Goal: Obtain resource: Obtain resource

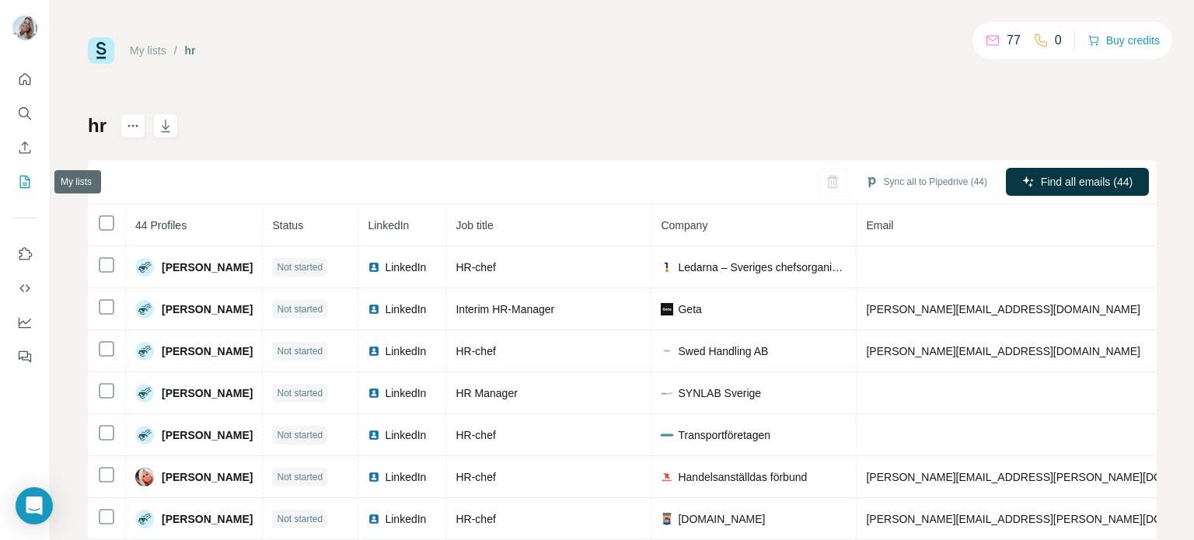
click at [29, 184] on icon "My lists" at bounding box center [25, 182] width 10 height 12
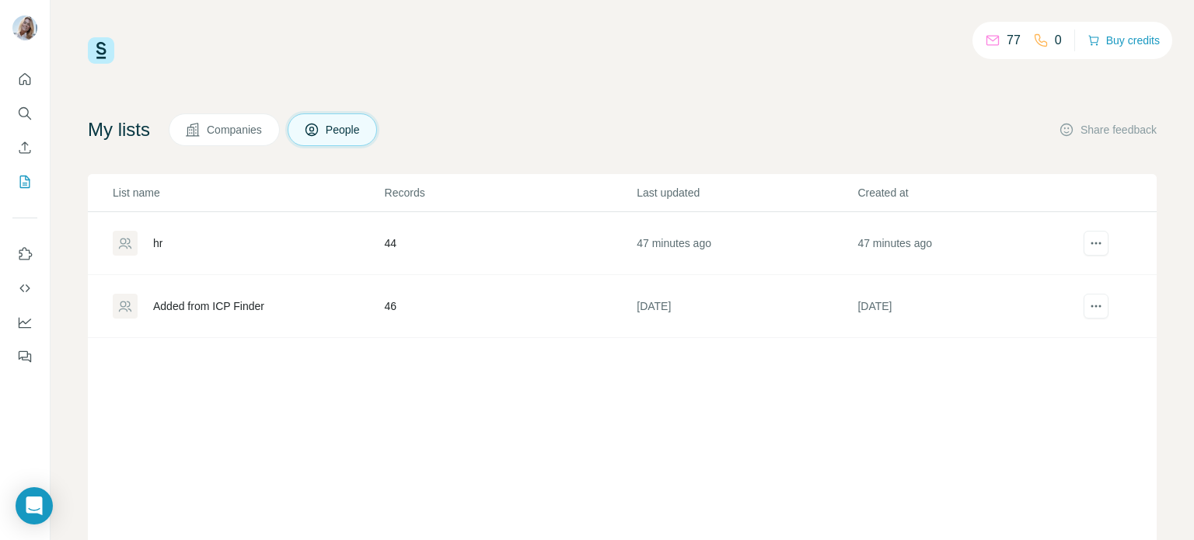
click at [169, 250] on div "hr" at bounding box center [248, 243] width 271 height 25
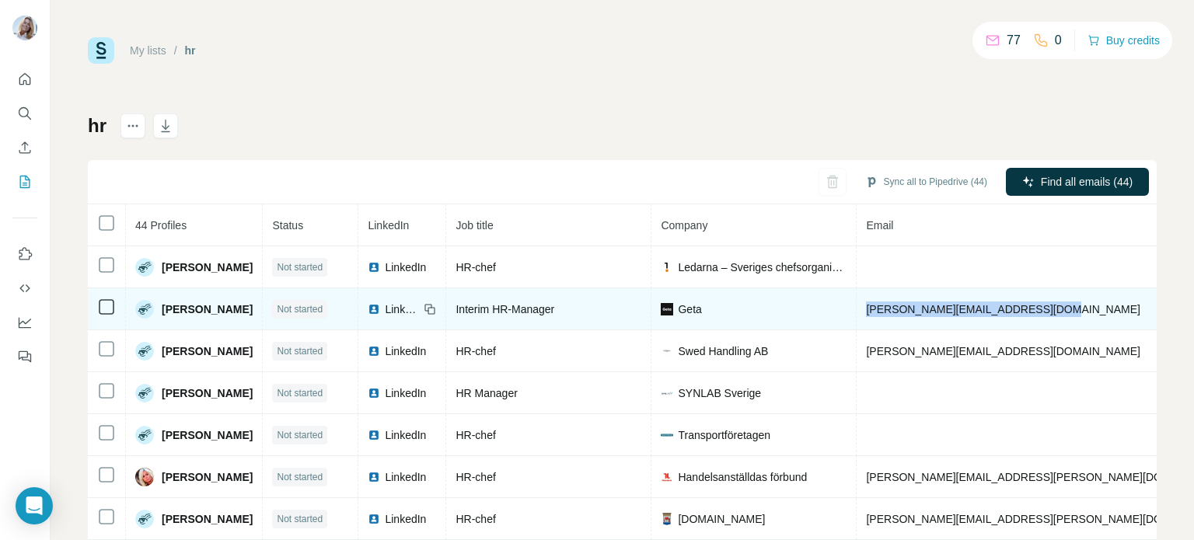
drag, startPoint x: 1066, startPoint y: 311, endPoint x: 886, endPoint y: 318, distance: 179.8
click at [886, 318] on td "andreas.eliasson@getadigital.com" at bounding box center [1048, 309] width 383 height 42
copy span "andreas.eliasson@getadigital.com"
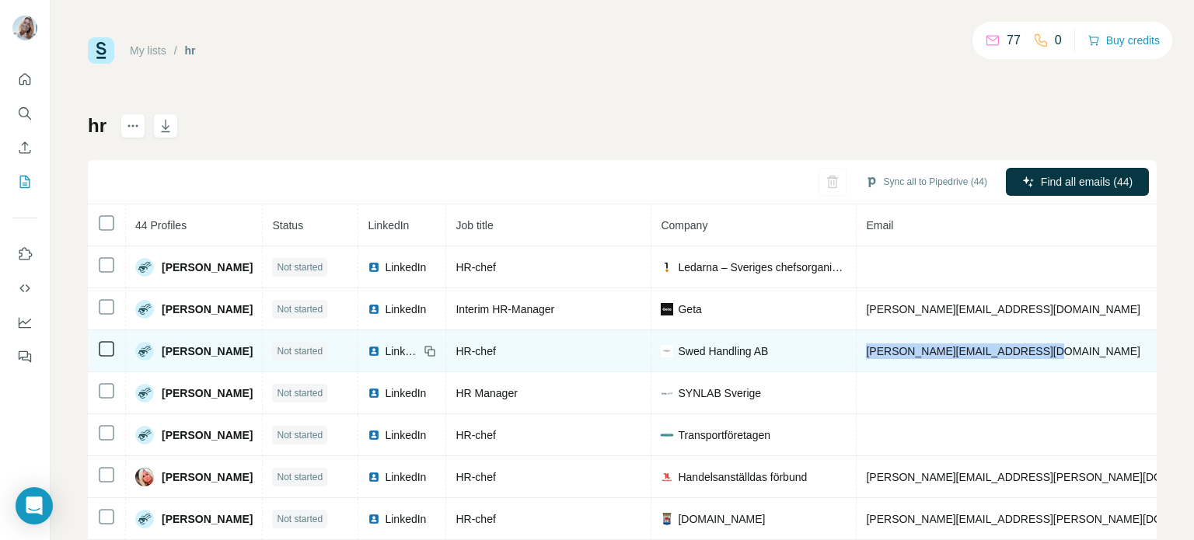
drag, startPoint x: 1063, startPoint y: 351, endPoint x: 864, endPoint y: 357, distance: 199.2
click at [864, 357] on tr "Anita Hedling Not started LinkedIn HR-chef Swed Handling AB anita.hedling@swedh…" at bounding box center [858, 351] width 1540 height 42
copy tr "anita.hedling@swedhandling.com"
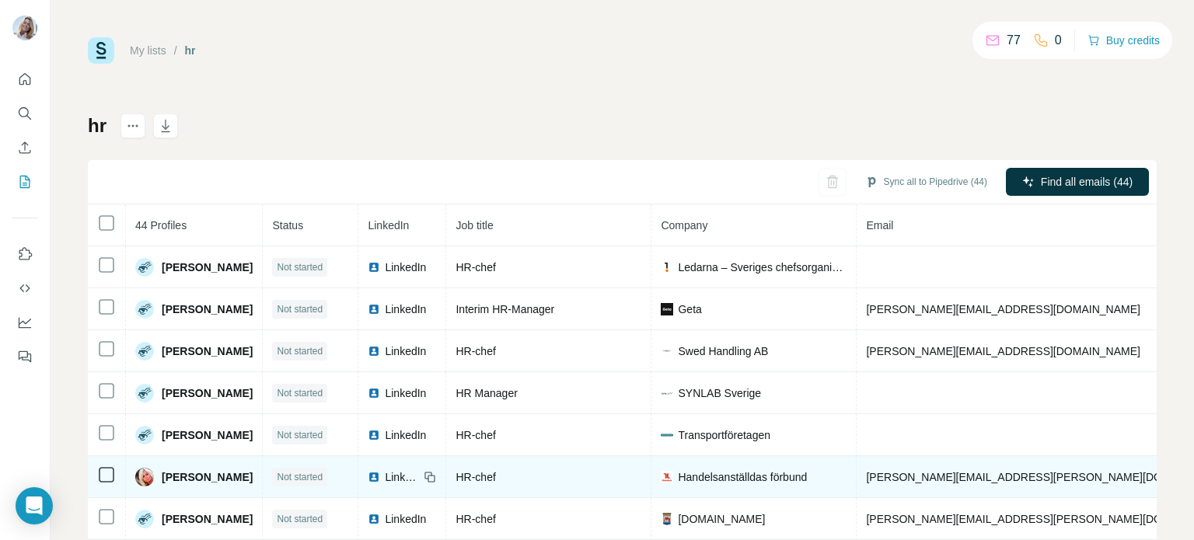
click at [807, 18] on div "My lists / hr 77 0 Buy credits hr Sync all to Pipedrive (44) Find all emails (4…" at bounding box center [623, 270] width 1144 height 540
drag, startPoint x: 885, startPoint y: 478, endPoint x: 1062, endPoint y: 477, distance: 177.3
click at [1062, 477] on td "anna-karin.lilja@handels.se" at bounding box center [1048, 477] width 383 height 42
copy span "anna-karin.lilja@handels.se"
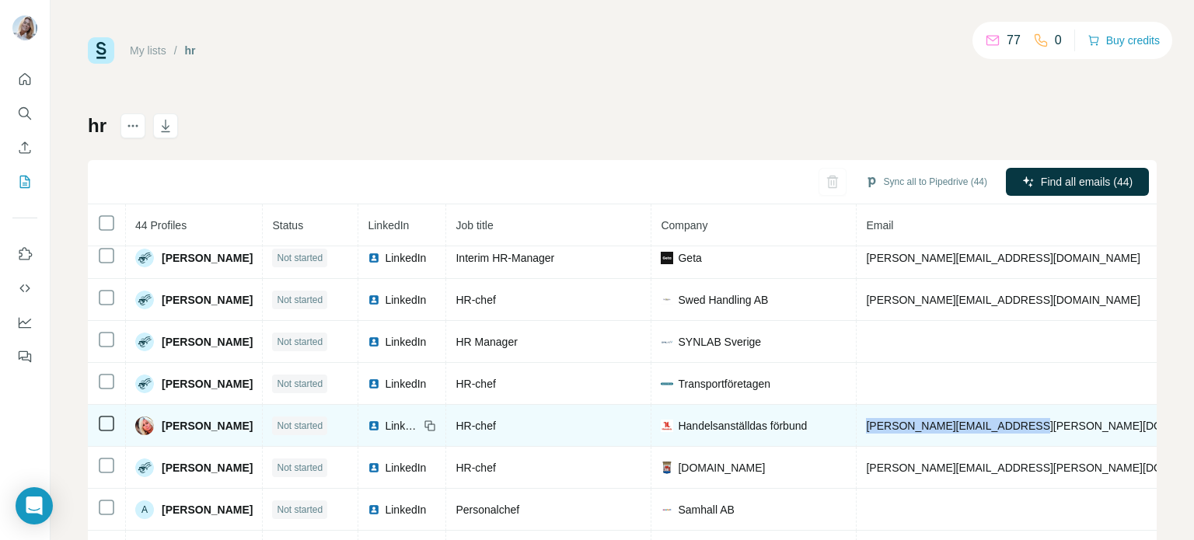
scroll to position [54, 0]
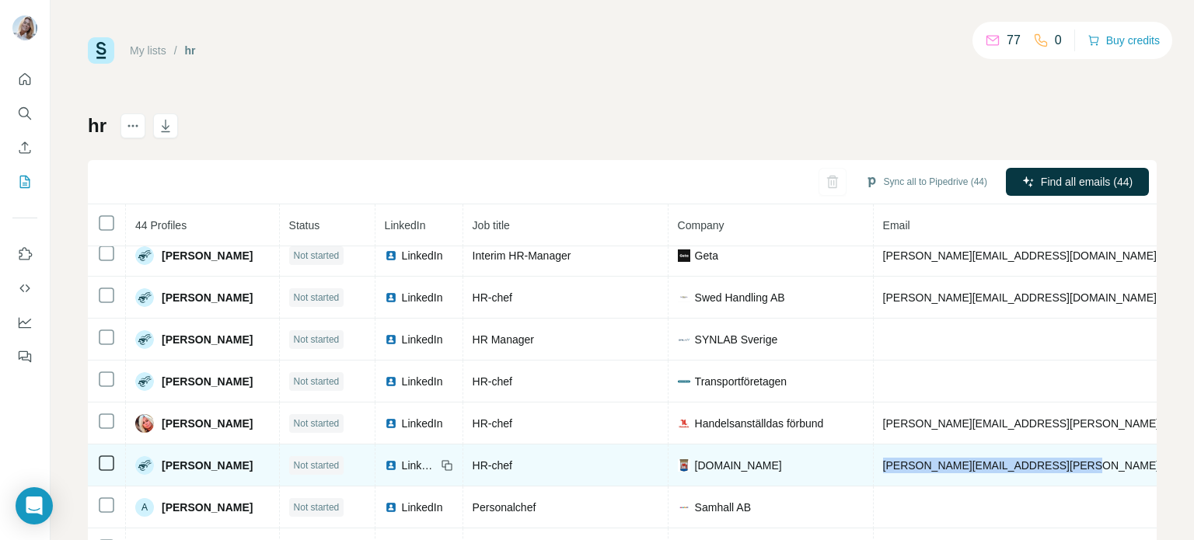
drag, startPoint x: 884, startPoint y: 468, endPoint x: 1078, endPoint y: 463, distance: 193.7
click at [1078, 463] on td "ann-charlott.backstrom@kungalv.se" at bounding box center [1065, 466] width 383 height 42
copy span "ann-charlott.backstrom@kungalv.se"
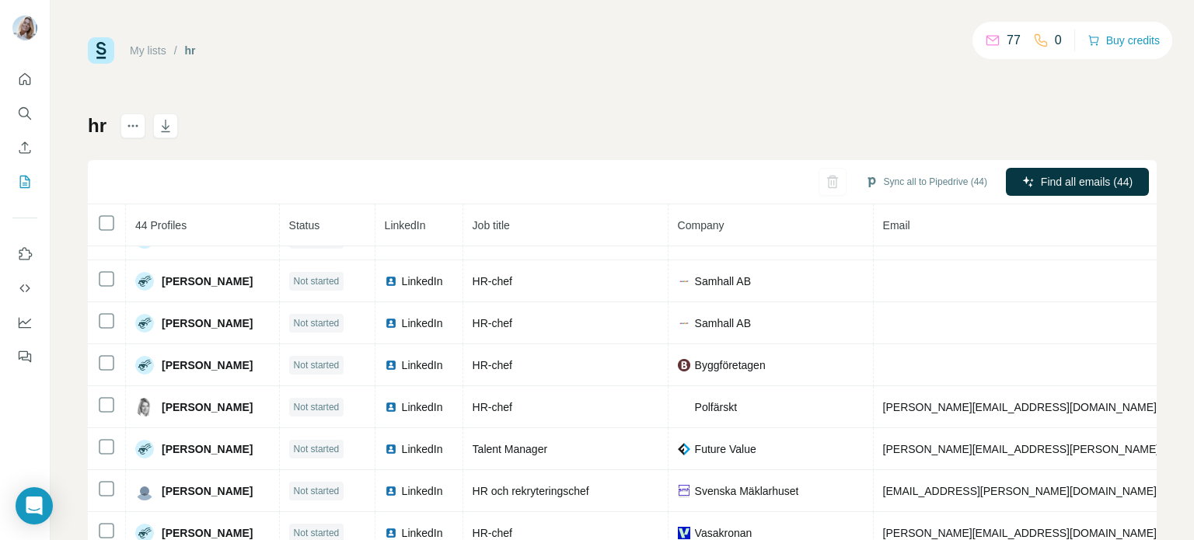
scroll to position [388, 0]
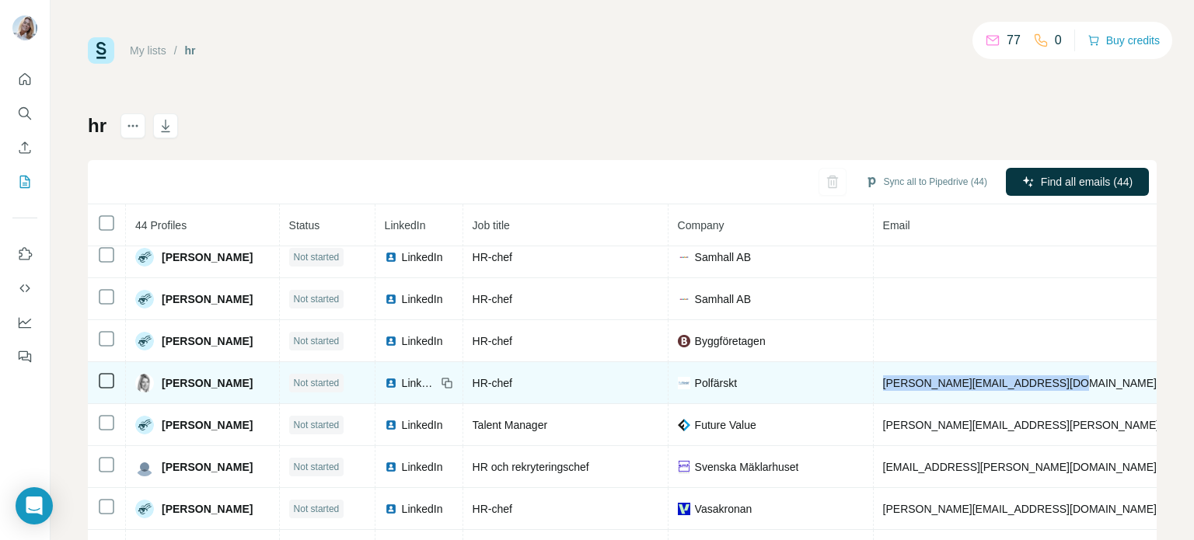
drag, startPoint x: 1102, startPoint y: 387, endPoint x: 875, endPoint y: 389, distance: 227.1
click at [875, 389] on td "caroline.johansson@polfarskt.se" at bounding box center [1065, 383] width 383 height 42
copy span "caroline.johansson@polfarskt.se"
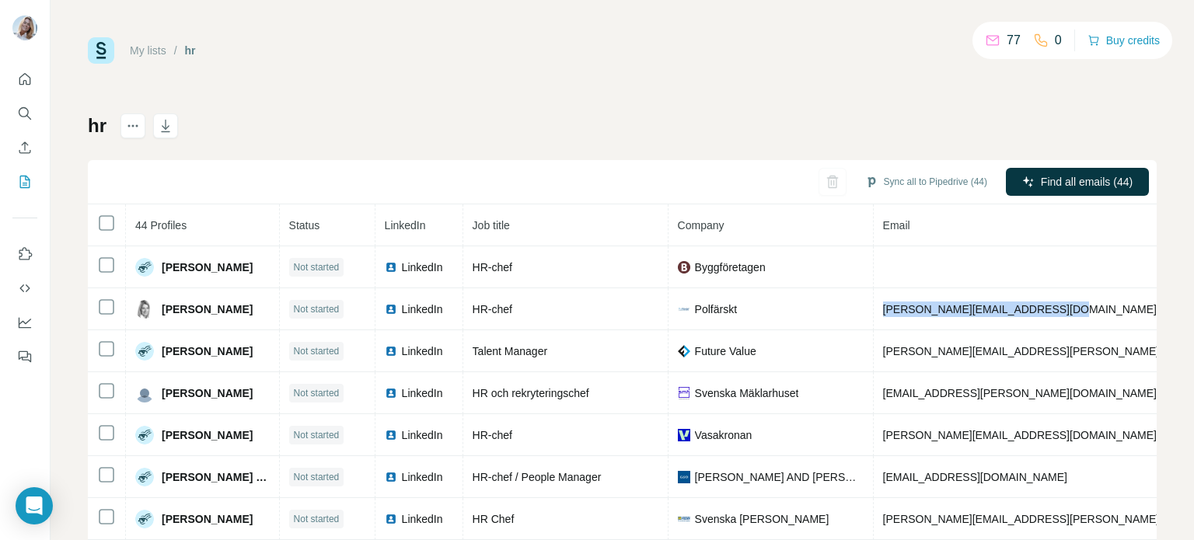
scroll to position [477, 0]
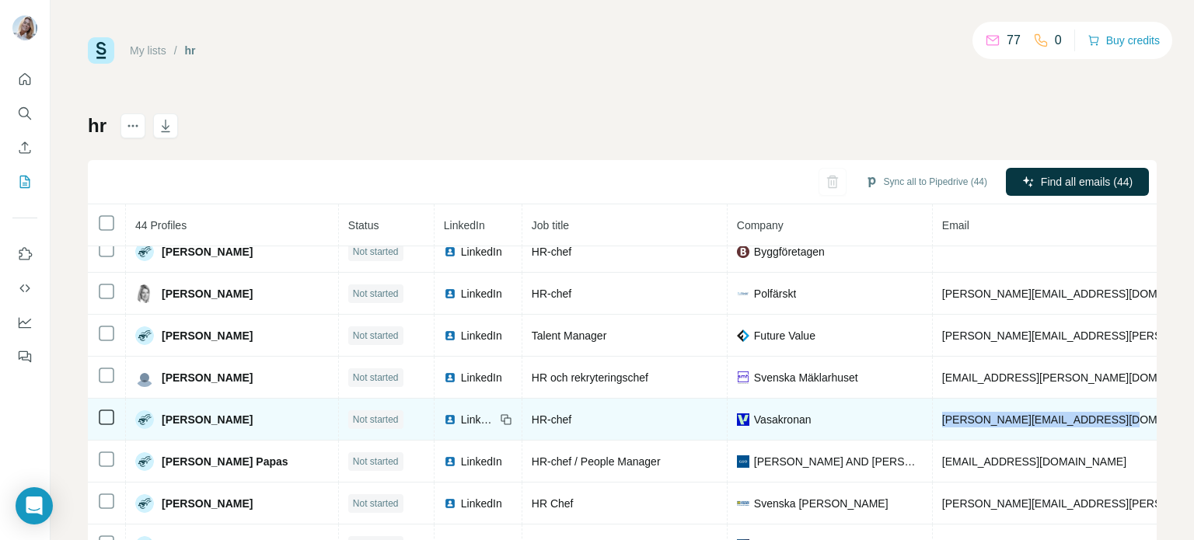
drag, startPoint x: 1093, startPoint y: 426, endPoint x: 878, endPoint y: 435, distance: 215.6
click at [933, 435] on td "hanna.brandstrom@vasakronan.se" at bounding box center [1169, 420] width 473 height 42
copy span "hanna.brandstrom@vasakronan.se"
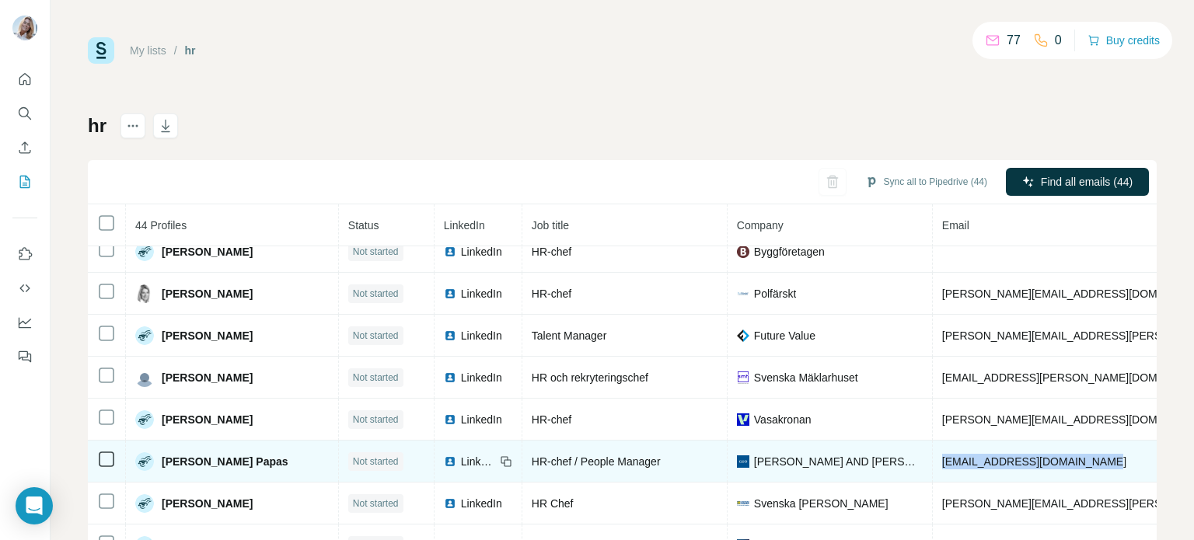
drag, startPoint x: 1099, startPoint y: 470, endPoint x: 862, endPoint y: 469, distance: 237.2
click at [862, 469] on tr "Helena Broström Papas Not started LinkedIn HR-chef / People Manager Gernandt AN…" at bounding box center [957, 462] width 1739 height 42
copy tr "helena.brostrompapas@gda.se"
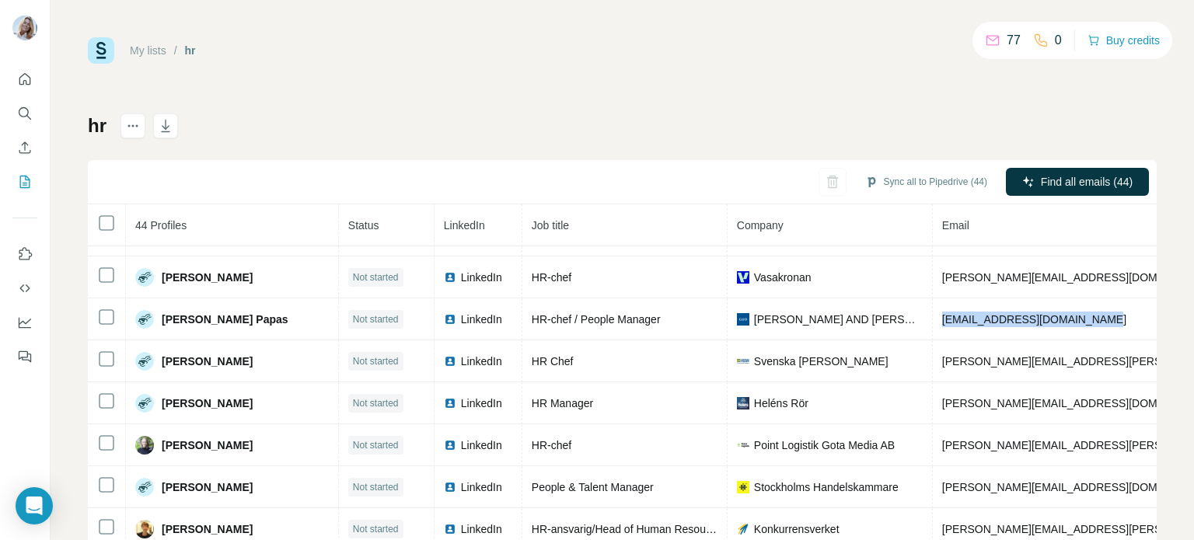
scroll to position [621, 0]
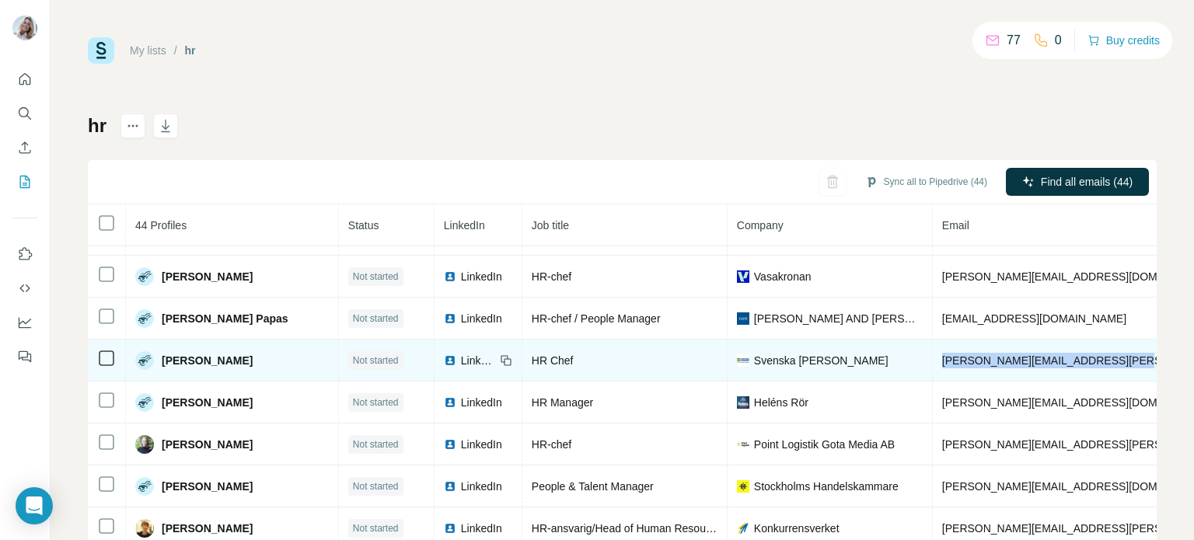
drag, startPoint x: 874, startPoint y: 370, endPoint x: 1062, endPoint y: 362, distance: 188.3
click at [1062, 362] on td "jennifer.halling@svenskafoder.se" at bounding box center [1169, 361] width 473 height 42
copy span "jennifer.halling@svenskafoder.se"
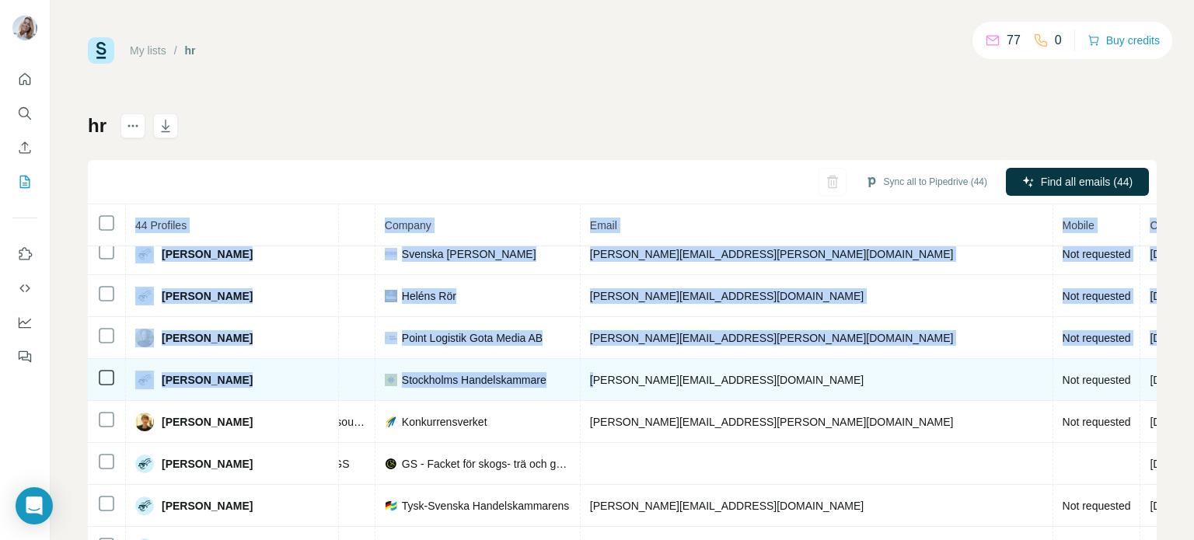
scroll to position [727, 373]
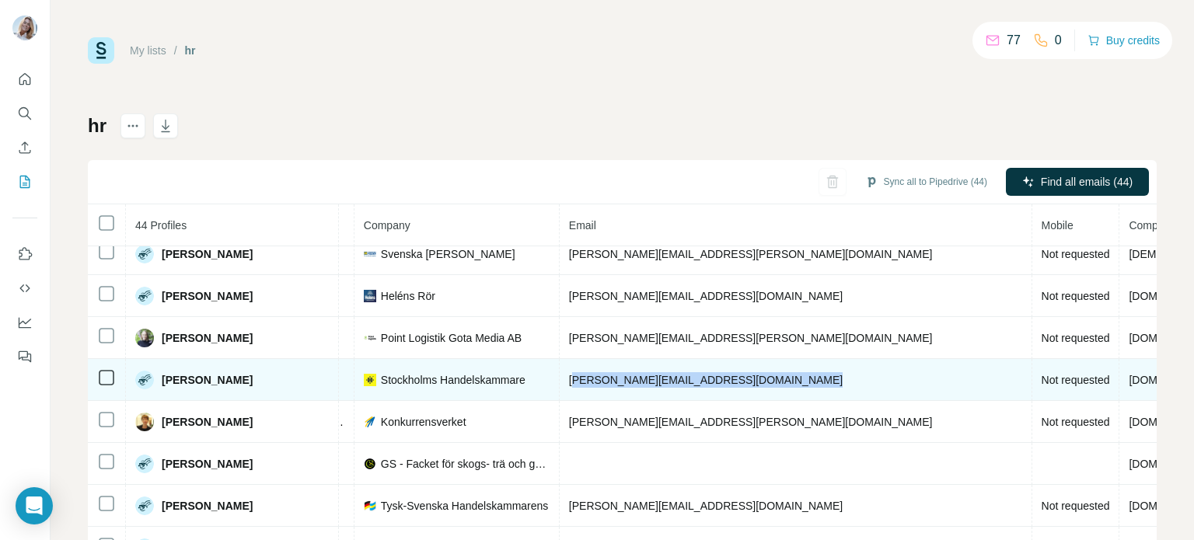
drag, startPoint x: 886, startPoint y: 386, endPoint x: 771, endPoint y: 386, distance: 115.9
click at [771, 386] on tr "Karin Emgård Not started LinkedIn People & Talent Manager Stockholms Handelskam…" at bounding box center [584, 380] width 1739 height 42
copy span "arin.emgard@stockholmshandelskammare.se"
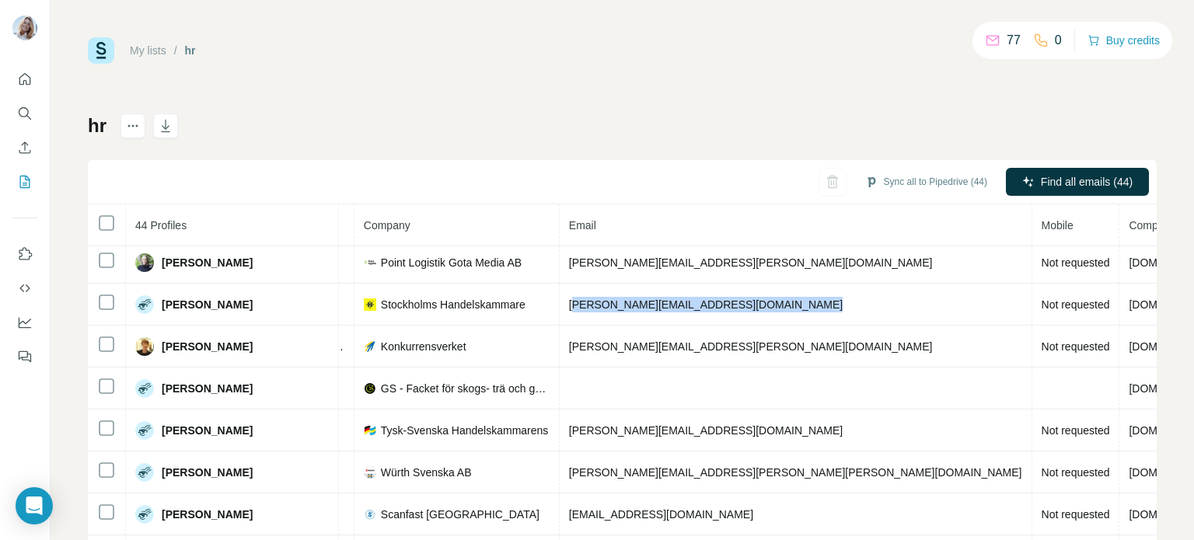
scroll to position [802, 373]
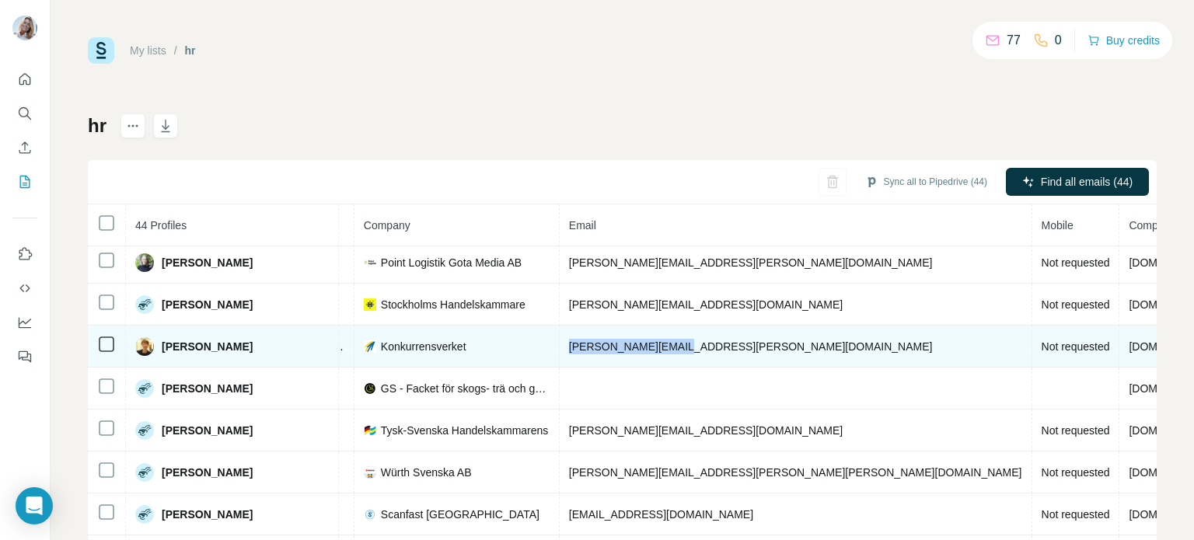
drag, startPoint x: 640, startPoint y: 355, endPoint x: 507, endPoint y: 341, distance: 133.6
click at [560, 341] on td "karin.alling@kkv.se" at bounding box center [796, 347] width 473 height 42
copy span "karin.alling@kkv.se"
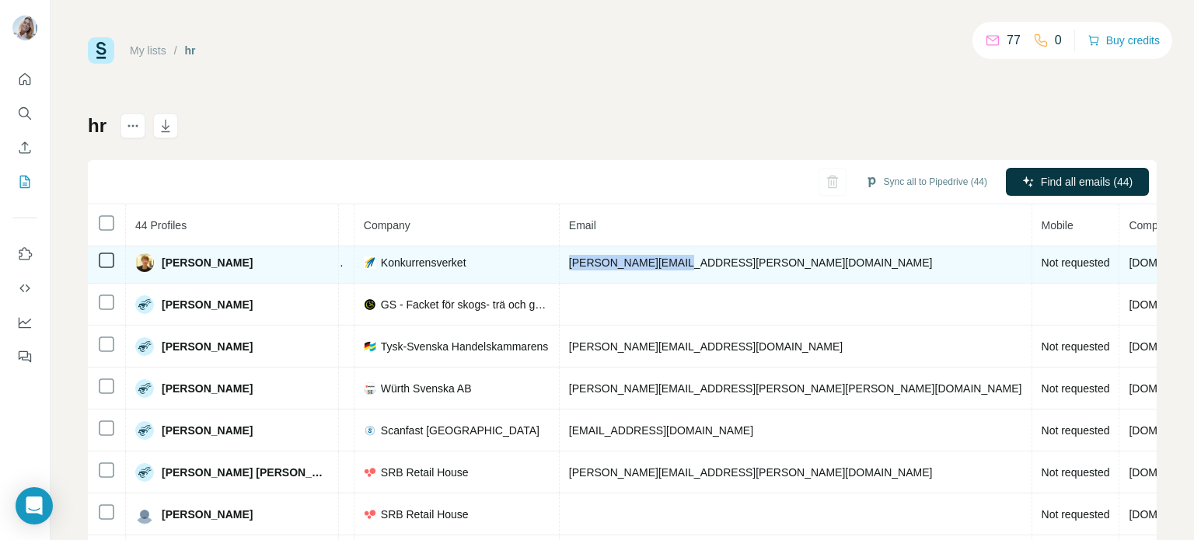
scroll to position [889, 373]
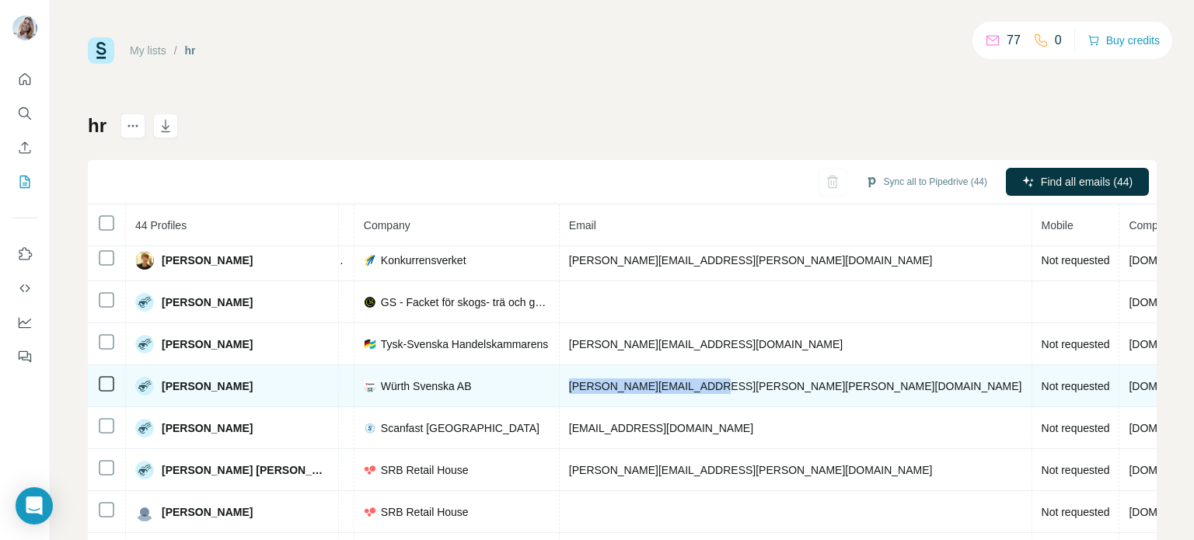
drag, startPoint x: 693, startPoint y: 407, endPoint x: 506, endPoint y: 397, distance: 186.9
click at [560, 397] on td "linda.thomassen@wurth.se" at bounding box center [796, 386] width 473 height 42
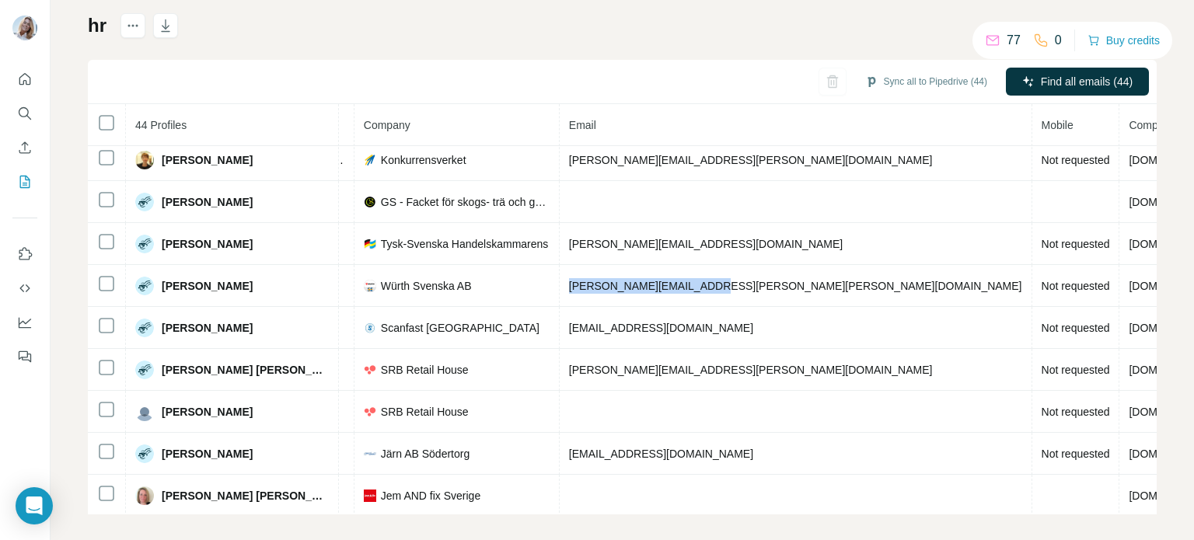
scroll to position [112, 0]
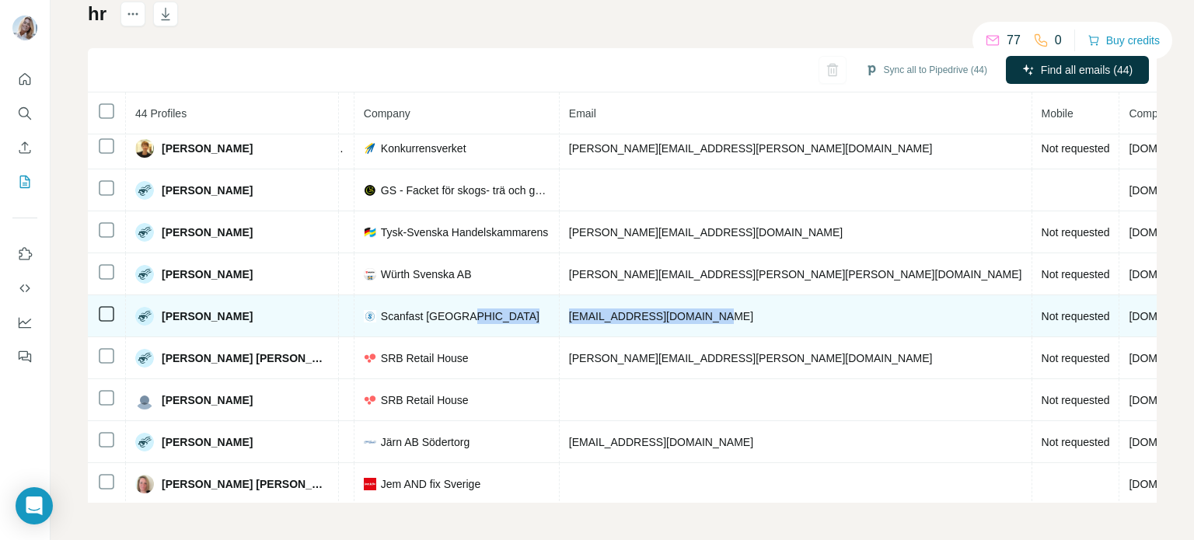
drag, startPoint x: 676, startPoint y: 312, endPoint x: 493, endPoint y: 333, distance: 183.9
click at [493, 333] on tr "Linn Astonson Not started LinkedIn HR-chef Scanfast Sverige linn.astonson@scanf…" at bounding box center [584, 316] width 1739 height 42
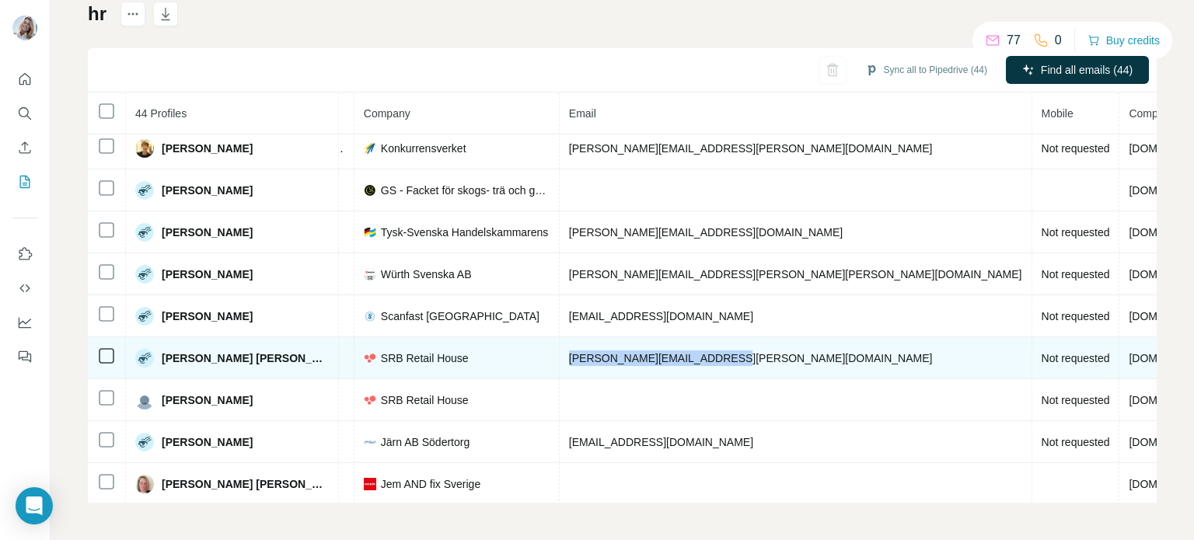
drag, startPoint x: 666, startPoint y: 369, endPoint x: 509, endPoint y: 376, distance: 157.2
click at [560, 376] on td "lisa.alex@srbretailhouse.se" at bounding box center [796, 358] width 473 height 42
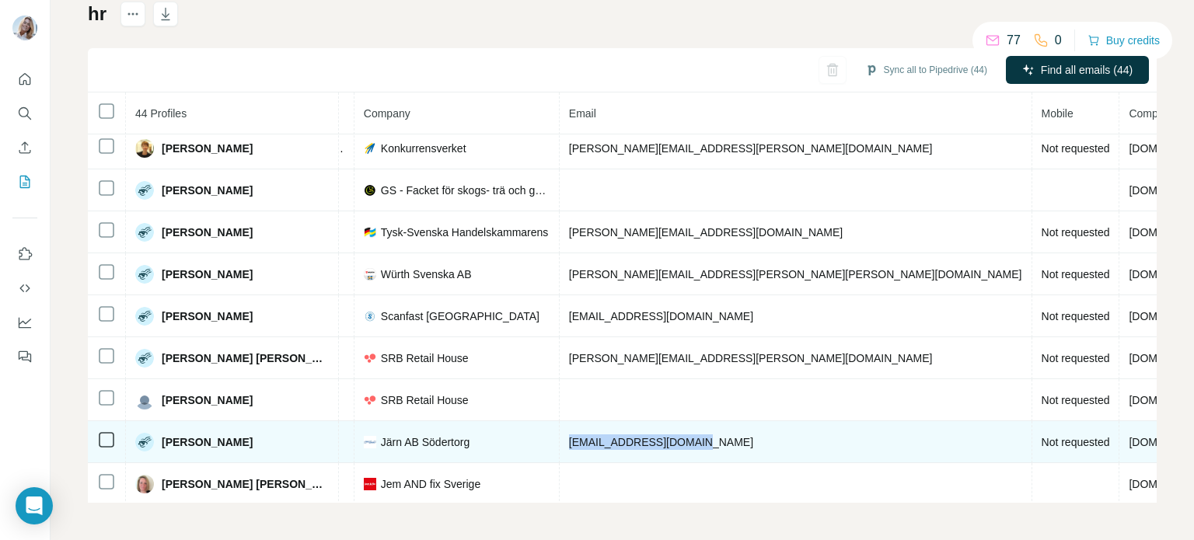
drag, startPoint x: 679, startPoint y: 448, endPoint x: 500, endPoint y: 452, distance: 178.9
click at [500, 452] on tr "Malin Tumegård Not started LinkedIn HR-chef Järn AB Södertorg malin.tumegard@ja…" at bounding box center [584, 442] width 1739 height 42
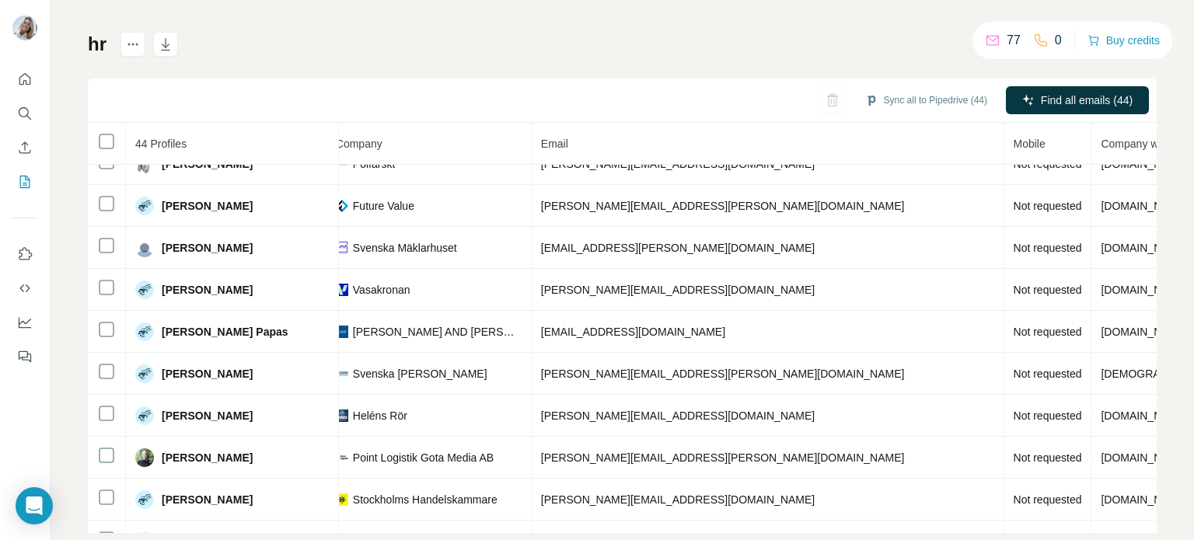
scroll to position [0, 401]
